Goal: Communication & Community: Share content

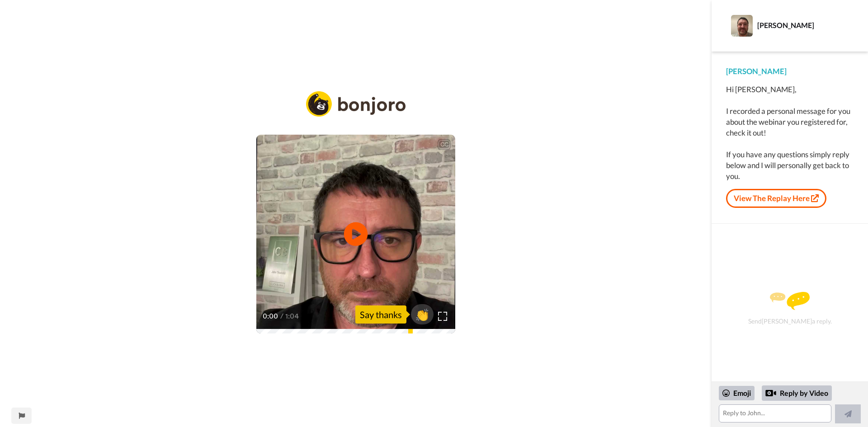
click at [351, 242] on icon at bounding box center [356, 235] width 24 height 24
click at [798, 397] on div "Reply by Video" at bounding box center [797, 393] width 70 height 15
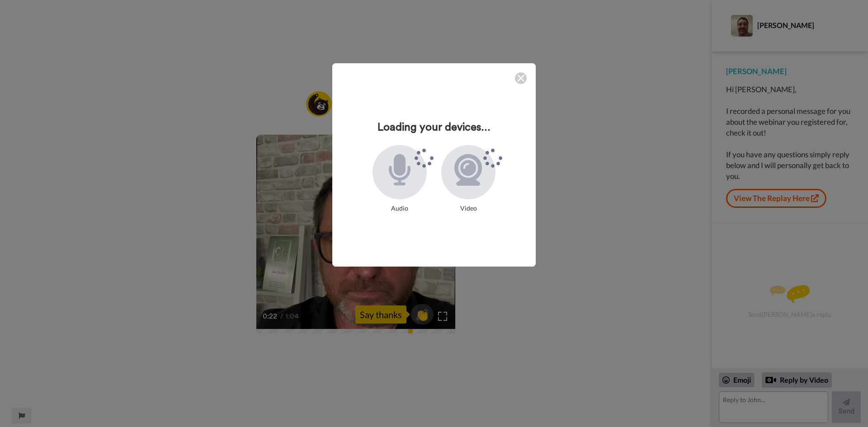
click at [522, 79] on div at bounding box center [521, 78] width 12 height 12
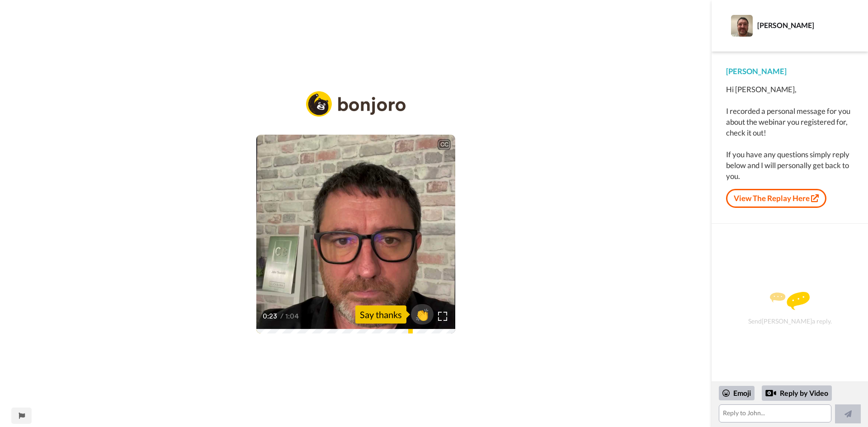
click at [447, 143] on div "CC" at bounding box center [444, 144] width 11 height 9
click at [426, 318] on span "👏" at bounding box center [422, 315] width 28 height 18
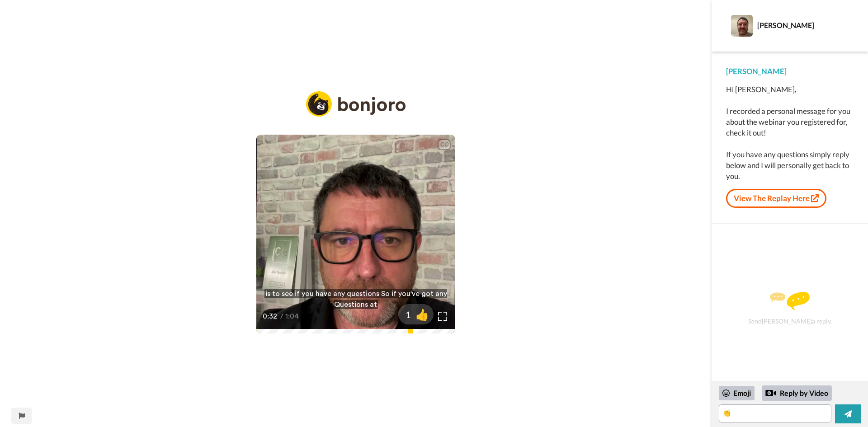
click at [380, 330] on div at bounding box center [416, 315] width 72 height 72
click at [443, 142] on div "CC" at bounding box center [444, 144] width 11 height 9
click at [772, 202] on link "View The Replay Here" at bounding box center [776, 198] width 100 height 19
